Goal: Information Seeking & Learning: Learn about a topic

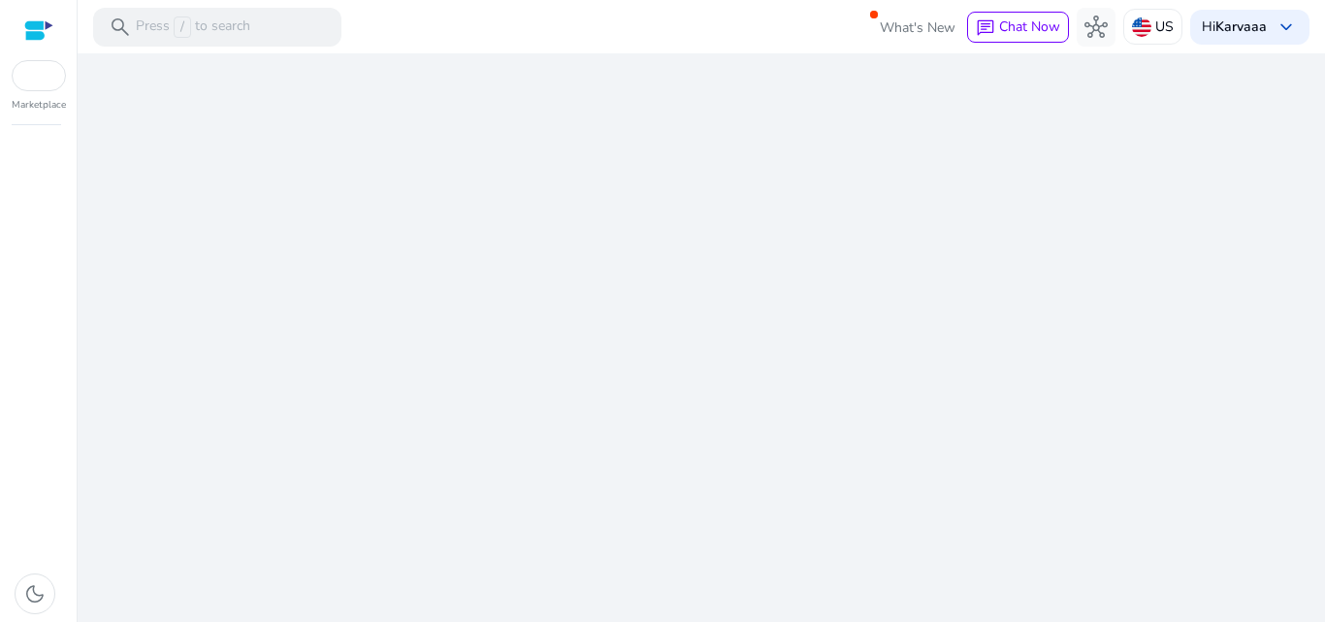
click at [829, 460] on div "We are getting things ready for you..." at bounding box center [701, 337] width 1232 height 568
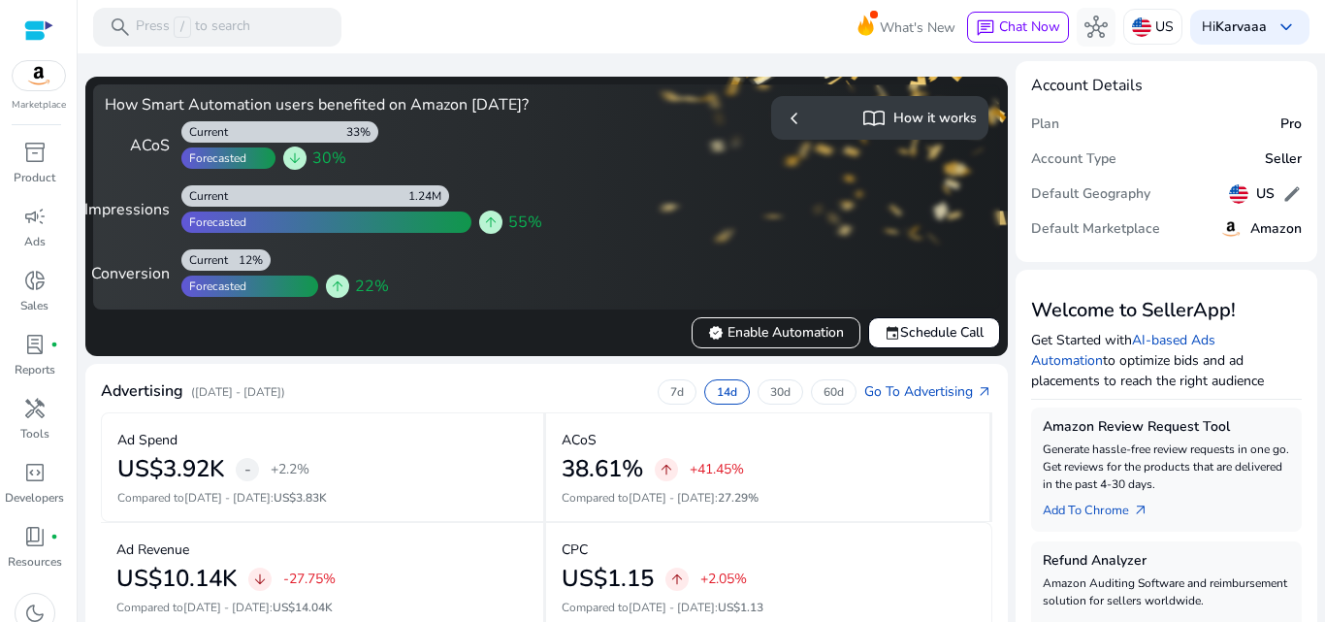
scroll to position [544, 0]
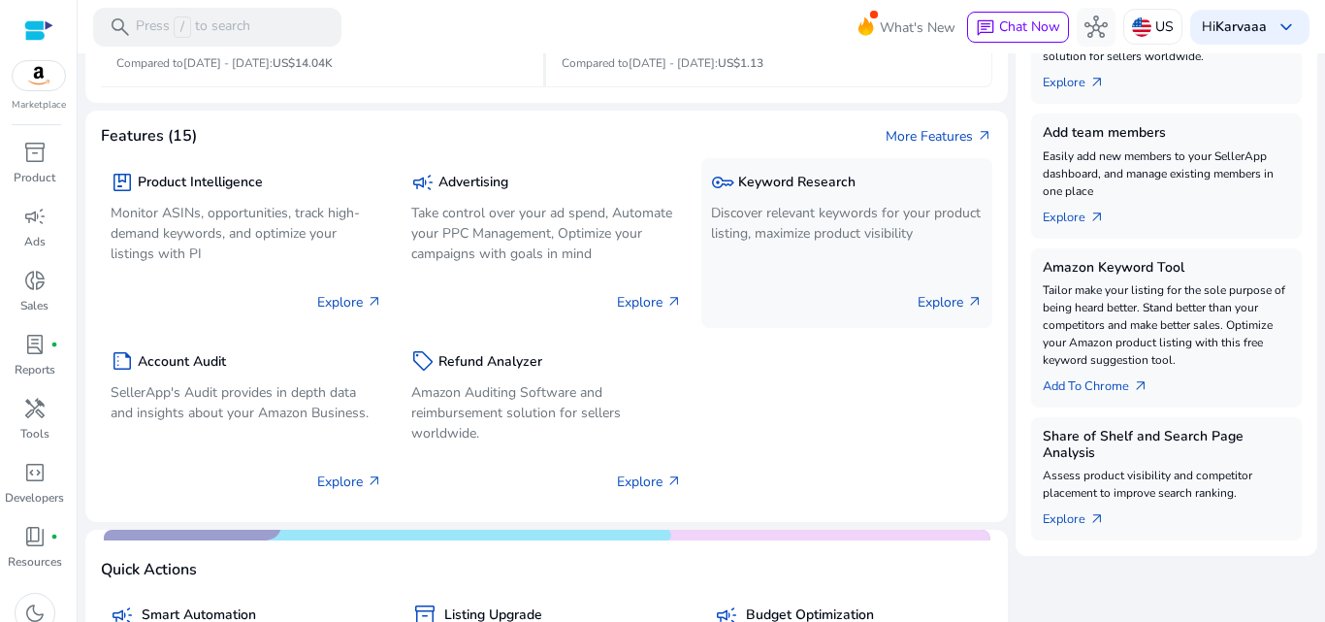
click at [772, 231] on p "Discover relevant keywords for your product listing, maximize product visibility" at bounding box center [847, 223] width 272 height 41
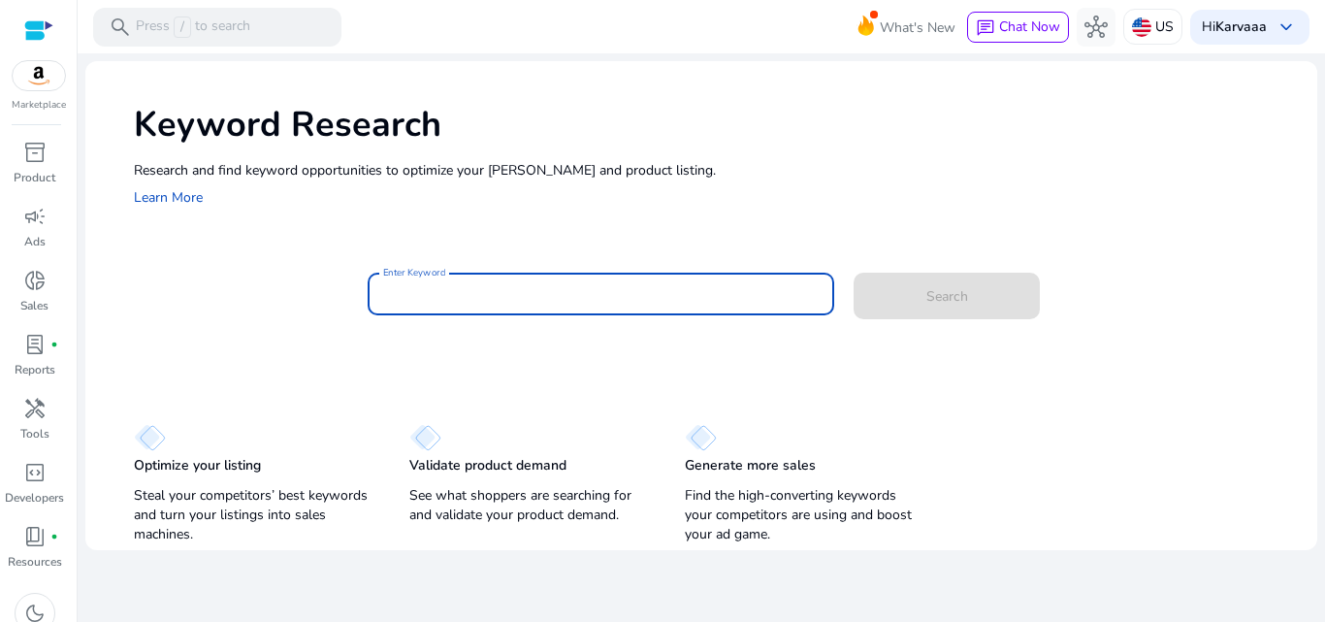
click at [595, 305] on input "Enter Keyword" at bounding box center [601, 293] width 436 height 21
paste input "**********"
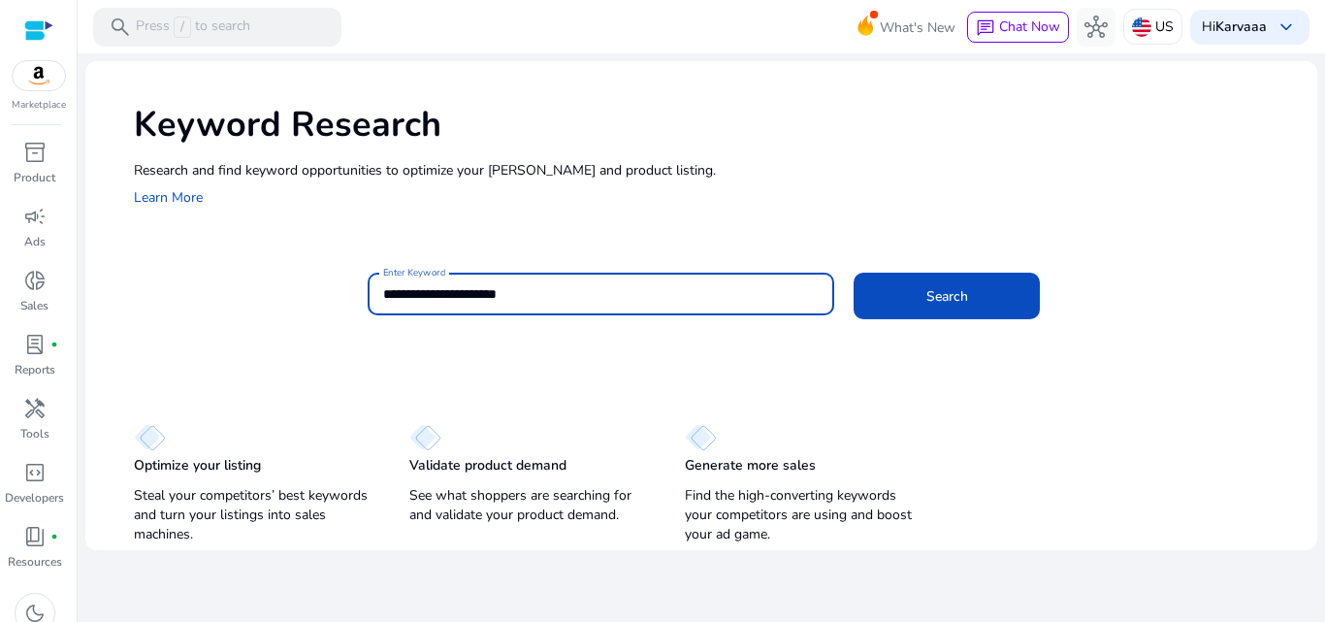
type input "**********"
click at [853, 273] on button "Search" at bounding box center [946, 296] width 186 height 47
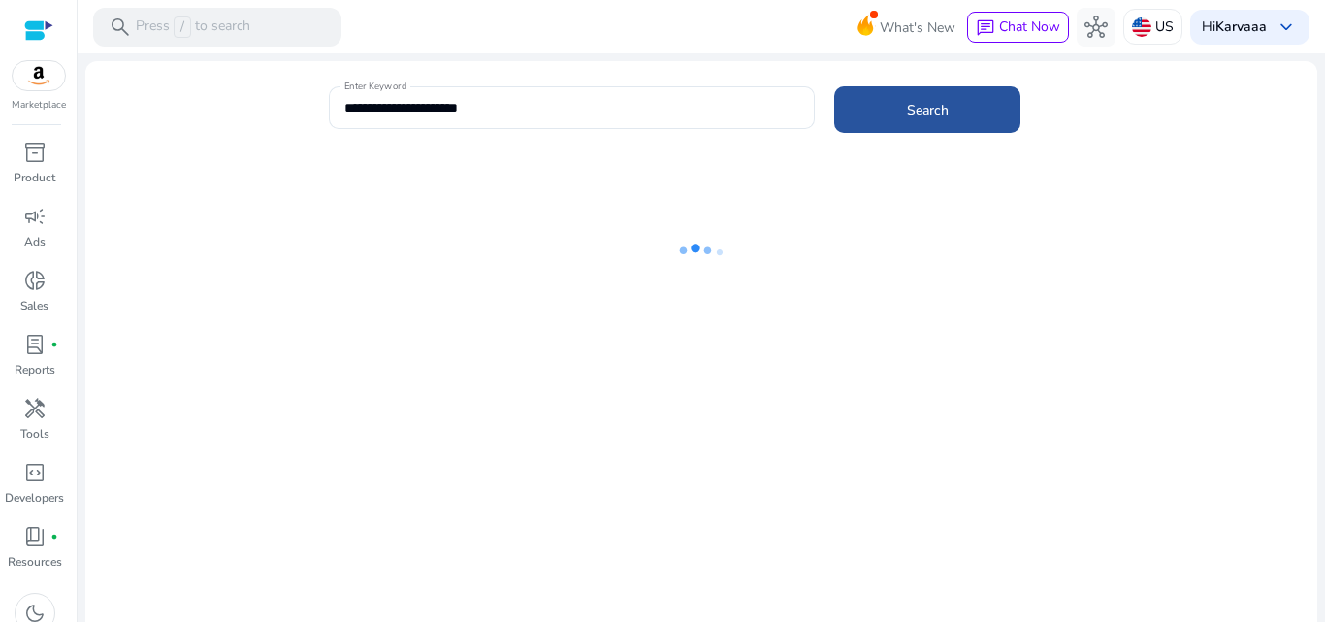
click at [917, 120] on span at bounding box center [927, 109] width 186 height 47
click at [893, 119] on span at bounding box center [927, 109] width 186 height 47
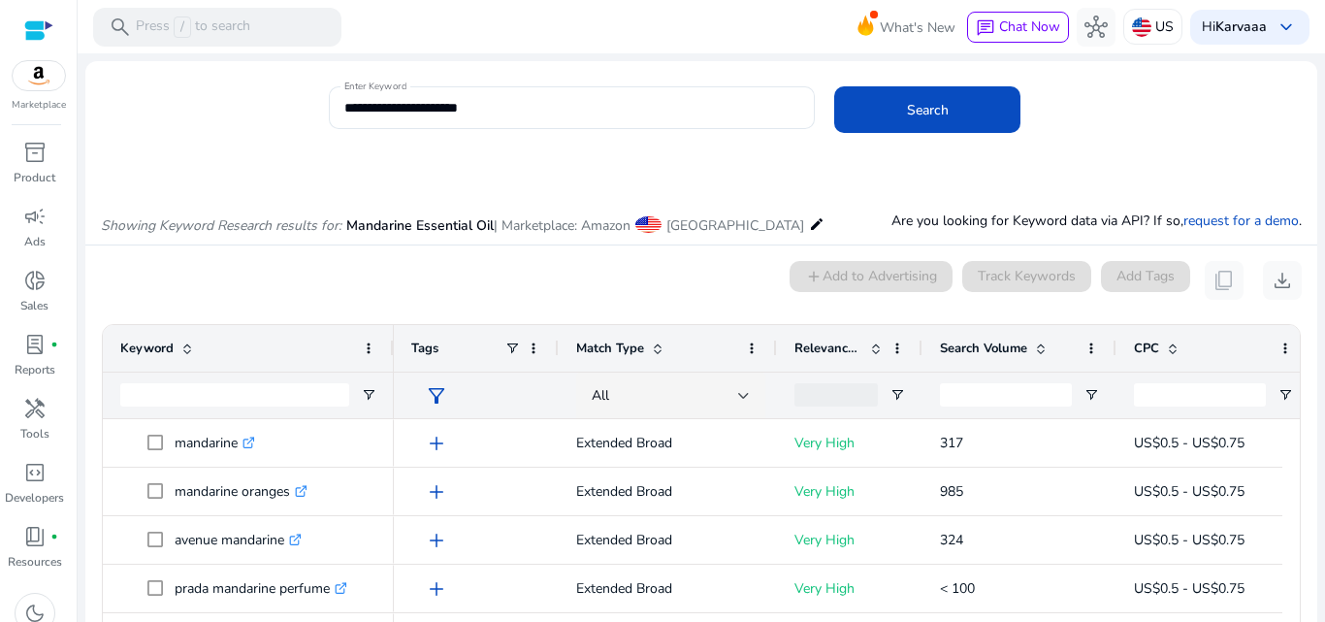
scroll to position [165, 0]
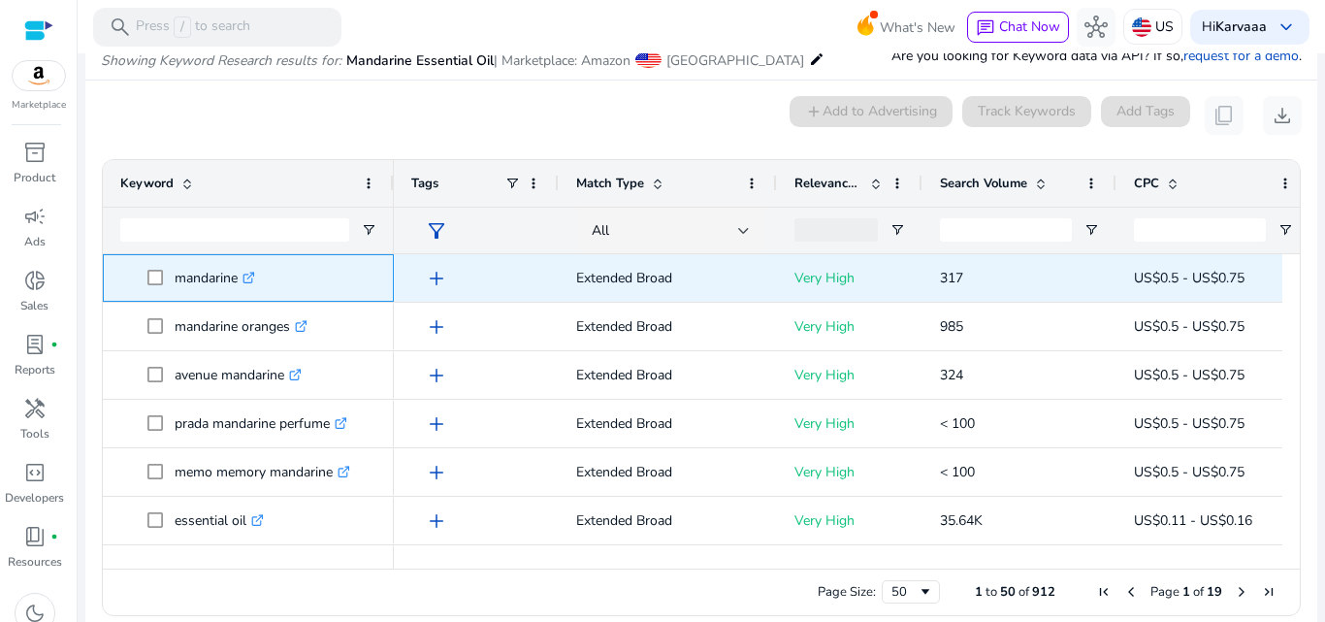
click at [212, 281] on p "mandarine .st0{fill:#2c8af8}" at bounding box center [215, 278] width 80 height 40
copy p "mandarine"
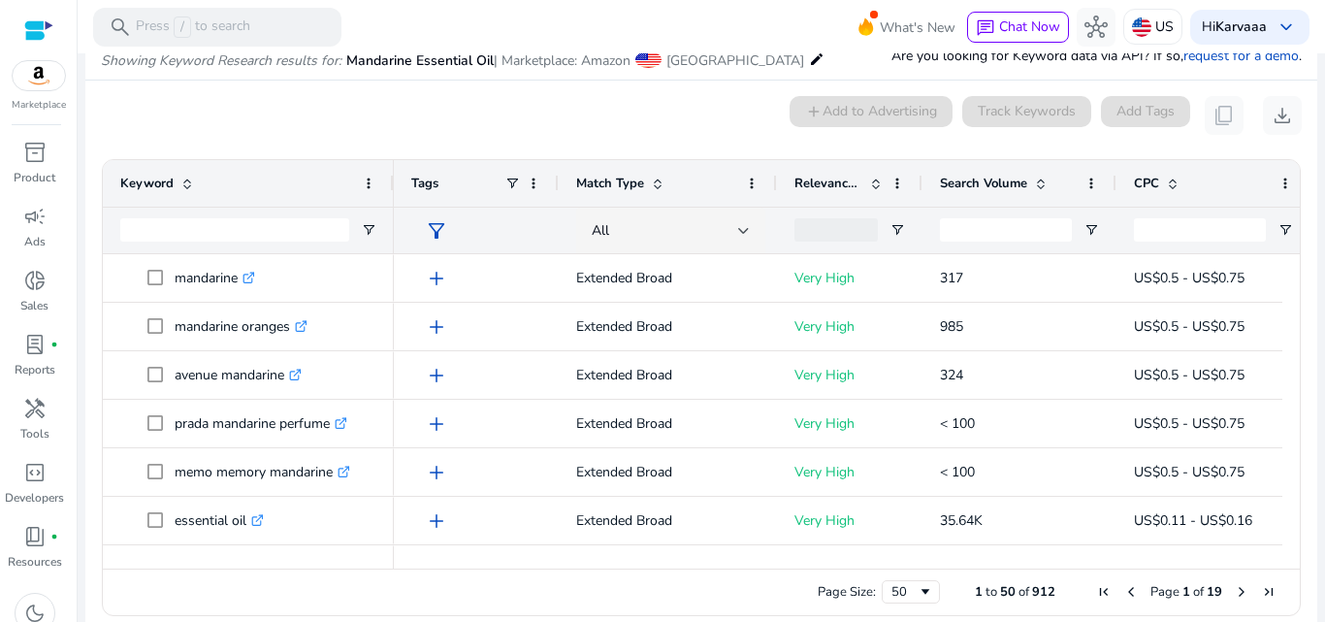
click at [954, 178] on span "Search Volume" at bounding box center [983, 183] width 87 height 17
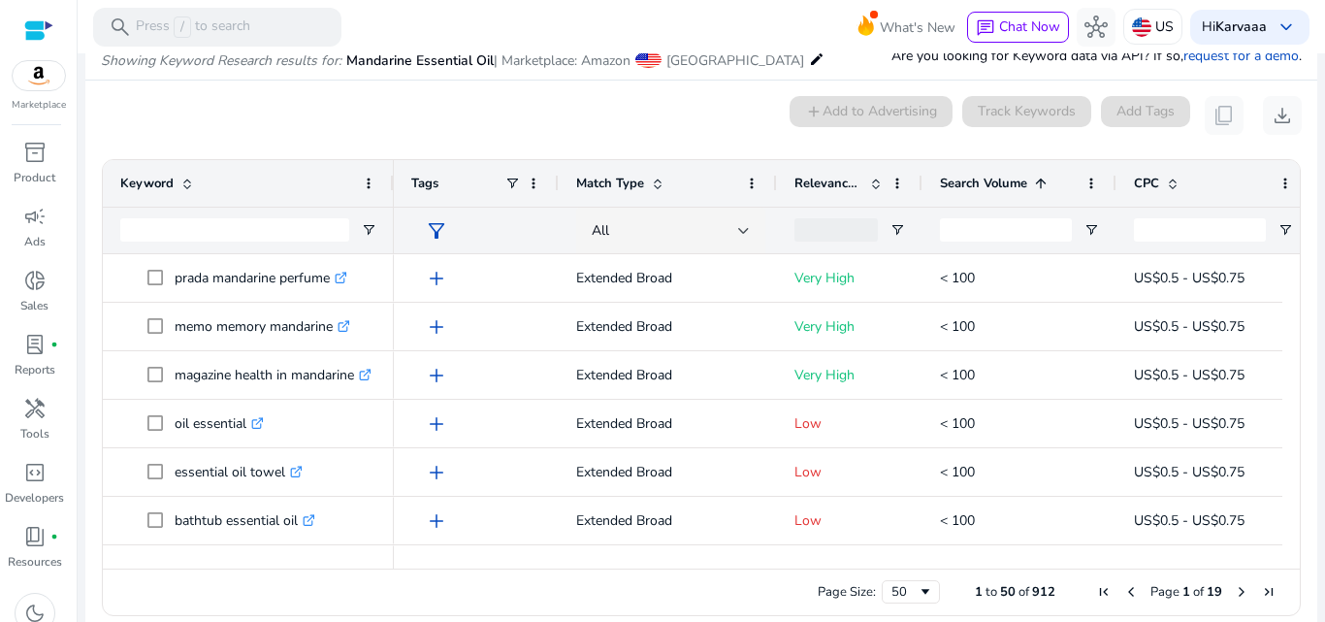
click at [954, 178] on span "Search Volume" at bounding box center [983, 183] width 87 height 17
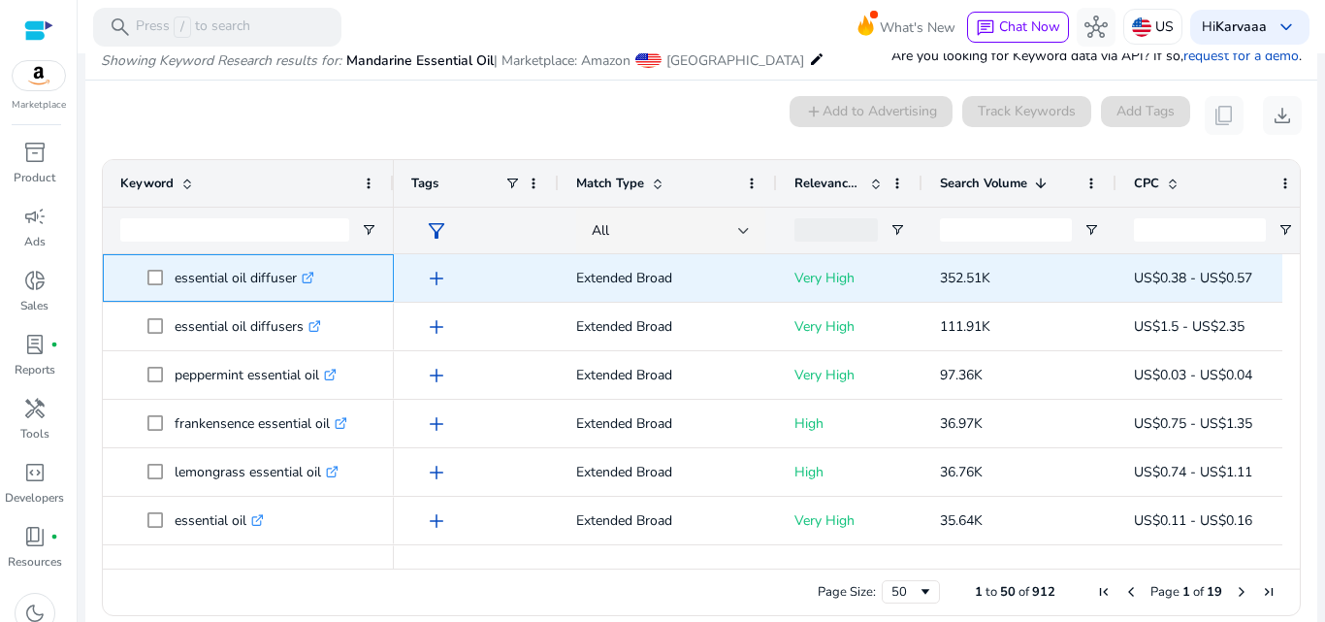
click at [233, 291] on p "essential oil diffuser .st0{fill:#2c8af8}" at bounding box center [245, 278] width 140 height 40
click at [233, 290] on p "essential oil diffuser .st0{fill:#2c8af8}" at bounding box center [245, 278] width 140 height 40
click at [214, 274] on p "essential oil diffuser .st0{fill:#2c8af8}" at bounding box center [245, 278] width 140 height 40
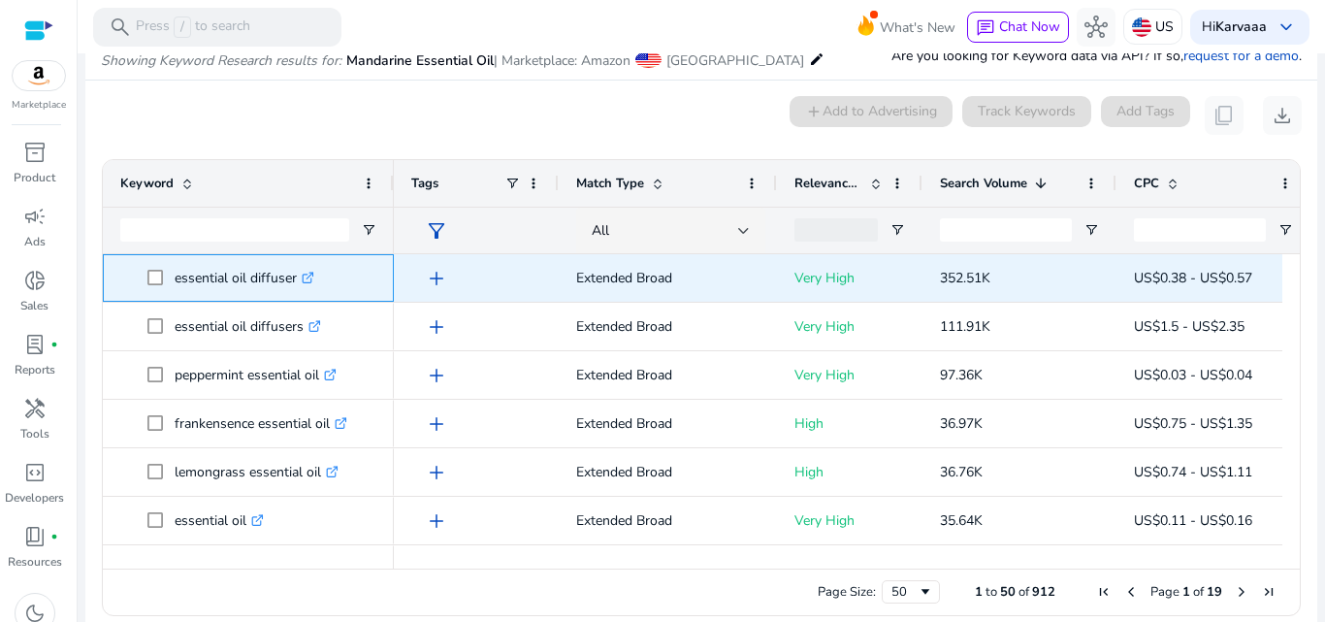
click at [214, 274] on p "essential oil diffuser .st0{fill:#2c8af8}" at bounding box center [245, 278] width 140 height 40
copy p "essential oil diffuser"
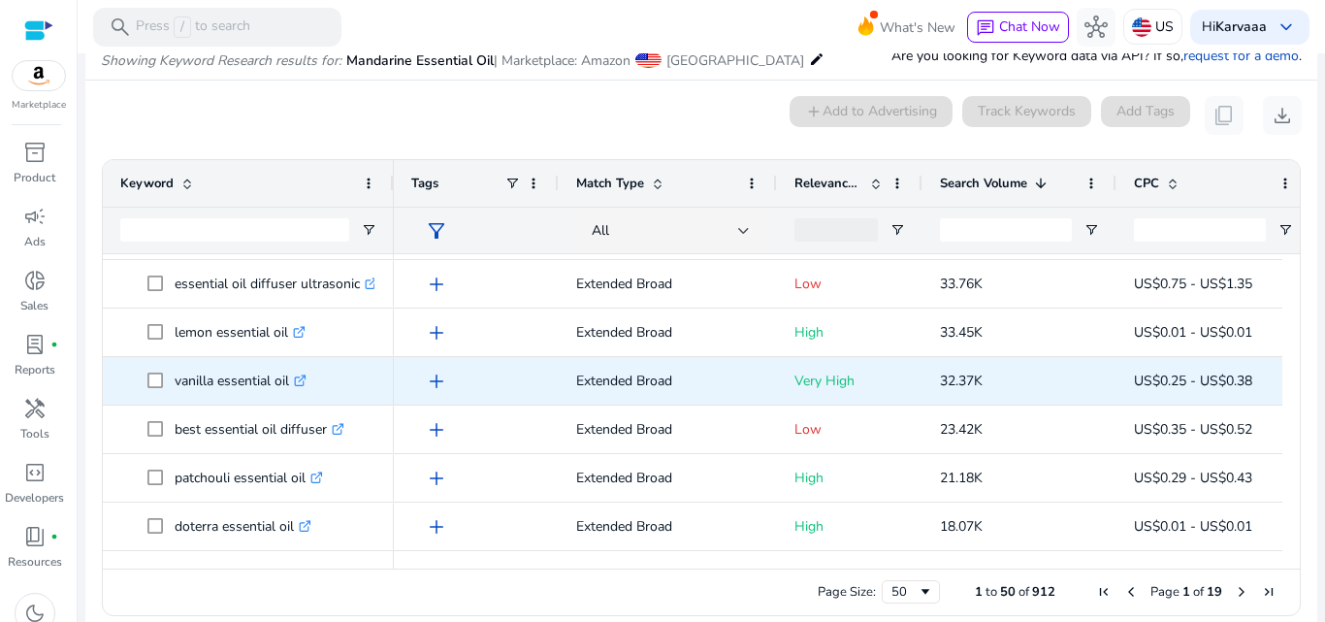
scroll to position [382, 0]
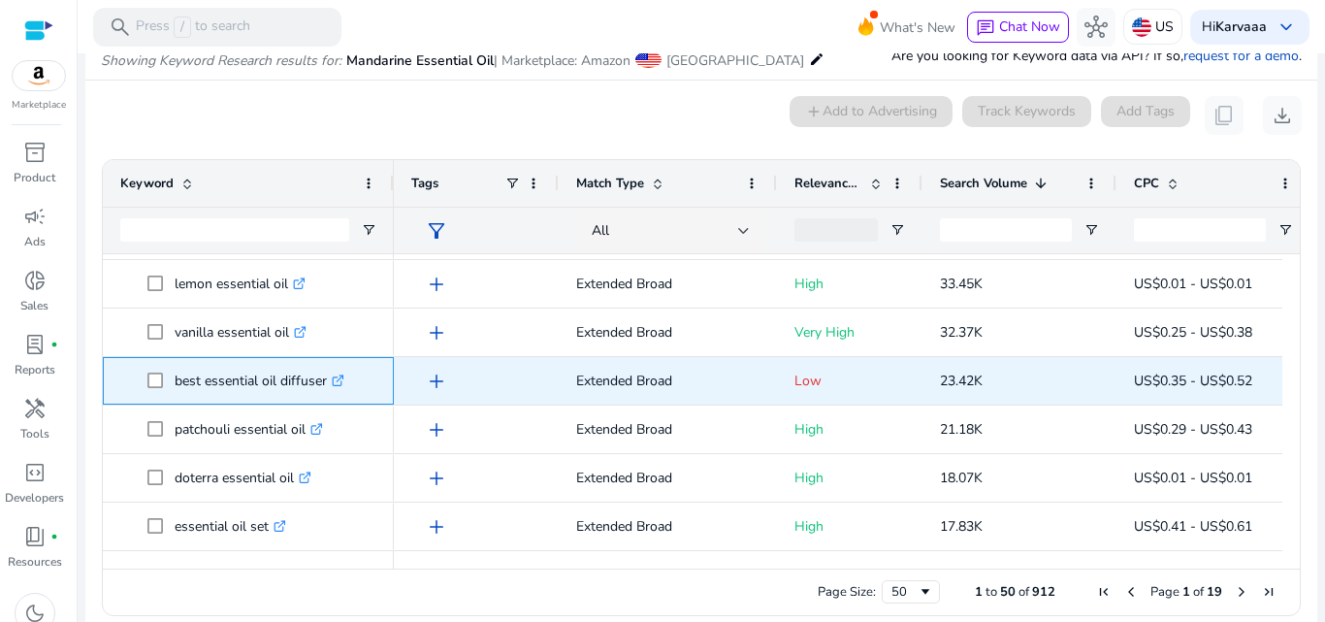
click at [244, 375] on p "best essential oil diffuser .st0{fill:#2c8af8}" at bounding box center [260, 381] width 170 height 40
copy p "best essential oil diffuser"
